Goal: Task Accomplishment & Management: Use online tool/utility

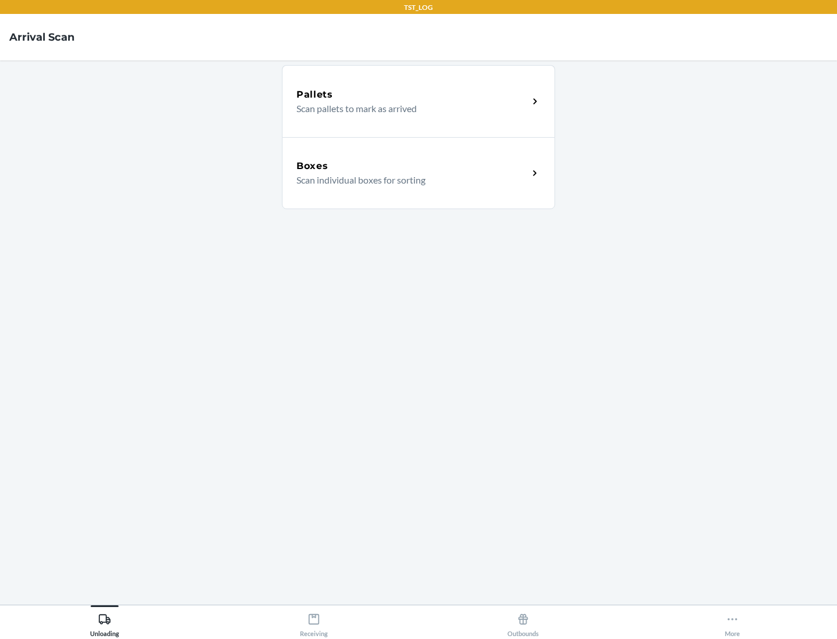
click at [412, 166] on div "Boxes" at bounding box center [412, 166] width 232 height 14
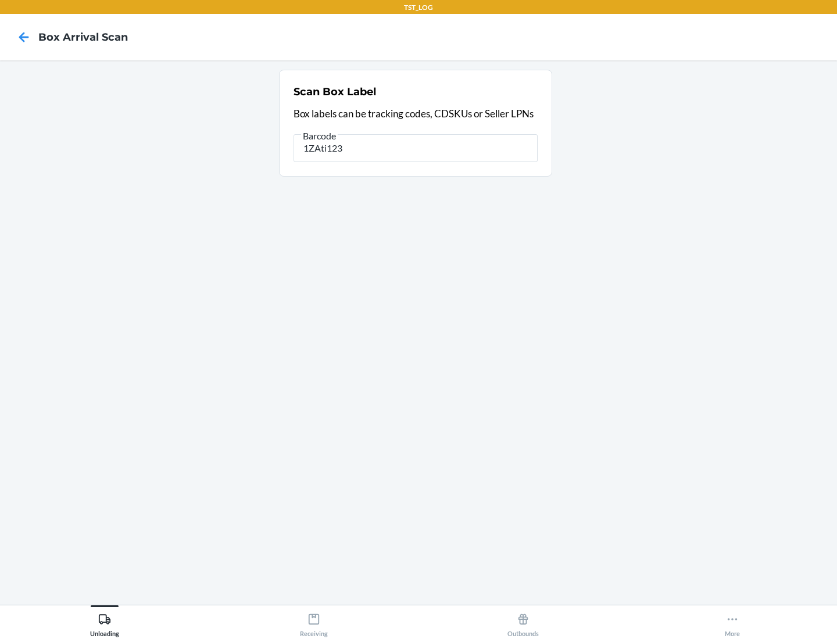
type input "1ZAti123"
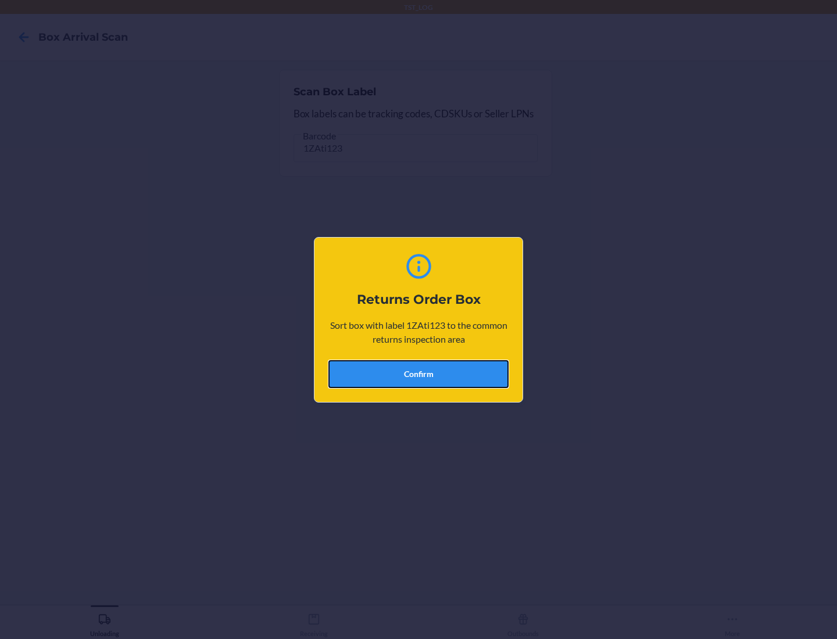
click at [418, 374] on button "Confirm" at bounding box center [418, 374] width 180 height 28
